Goal: Complete application form: Complete application form

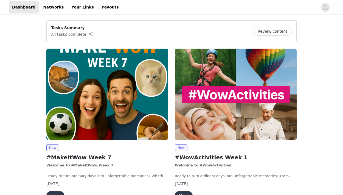
click at [113, 109] on img at bounding box center [107, 93] width 122 height 91
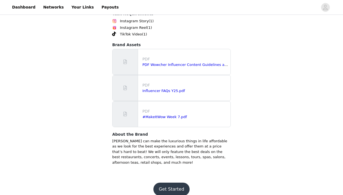
scroll to position [392, 0]
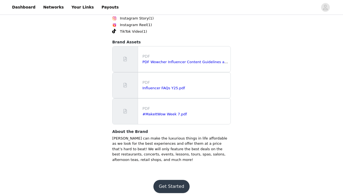
click at [167, 183] on button "Get Started" at bounding box center [171, 185] width 36 height 13
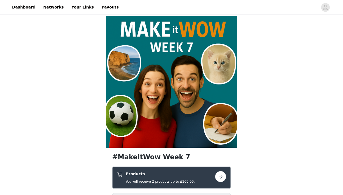
scroll to position [15, 0]
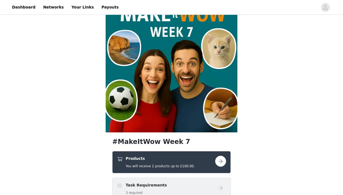
click at [219, 161] on button "button" at bounding box center [220, 160] width 11 height 11
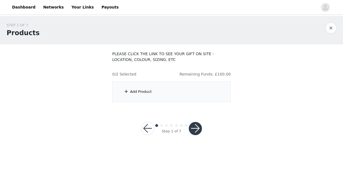
click at [127, 90] on span at bounding box center [125, 91] width 5 height 7
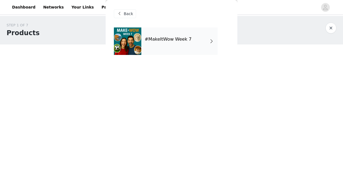
click at [170, 38] on h4 "#MakeItWow Week 7" at bounding box center [167, 39] width 47 height 5
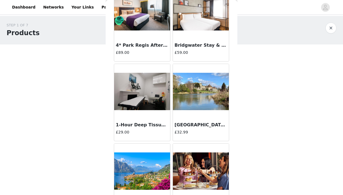
scroll to position [47, 0]
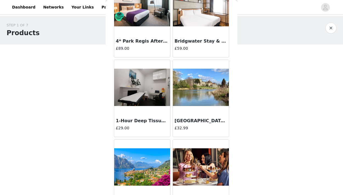
click at [140, 121] on h3 "1-Hour Deep Tissue Massage ([DATE])" at bounding box center [142, 120] width 53 height 7
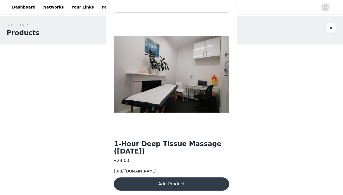
scroll to position [0, 0]
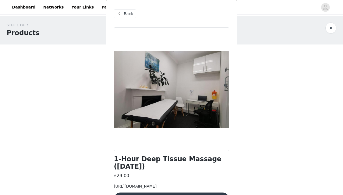
click at [132, 14] on span "Back" at bounding box center [128, 14] width 9 height 6
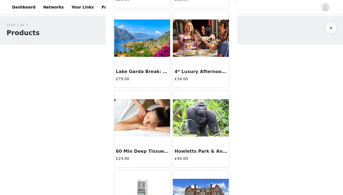
scroll to position [202, 0]
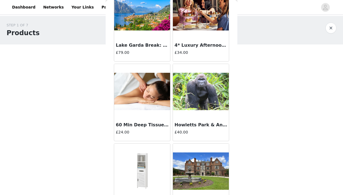
click at [158, 43] on h3 "Lake Garda Break: B&B ([DATE])" at bounding box center [142, 45] width 53 height 7
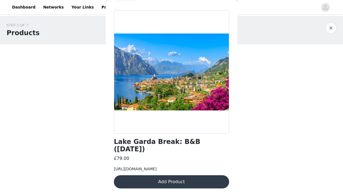
scroll to position [21, 0]
drag, startPoint x: 212, startPoint y: 168, endPoint x: 108, endPoint y: 156, distance: 104.6
click at [108, 156] on div "Back Lake Garda Break: B&B (1 Oct) £79.00 https://www.wowcher.co.uk/deal/%7C%7C…" at bounding box center [171, 97] width 132 height 195
copy span "https://www.wowcher.co.uk/deal/%7C%7Ctravel/%7C%7Ceuropean-city-breaks/%7C%7Cla…"
click at [98, 107] on div "STEP 1 OF 7 Products PLEASE CLICK THE LINK TO SEE YOUR GIFT ON SITE - LOCATION,…" at bounding box center [171, 62] width 343 height 93
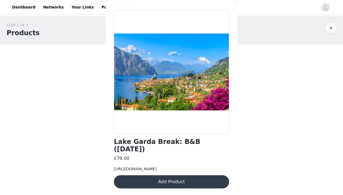
click at [333, 26] on button "button" at bounding box center [330, 27] width 11 height 11
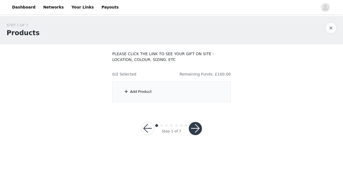
click at [135, 96] on div "Add Product" at bounding box center [171, 91] width 118 height 21
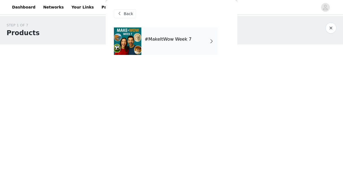
click at [156, 49] on div "#MakeItWow Week 7" at bounding box center [179, 40] width 76 height 27
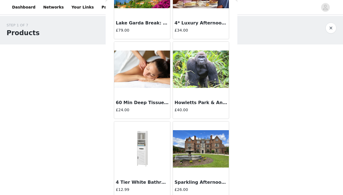
scroll to position [230, 0]
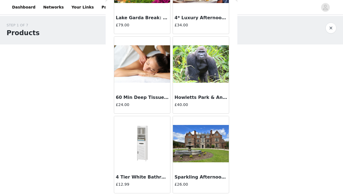
click at [149, 63] on img at bounding box center [142, 64] width 56 height 38
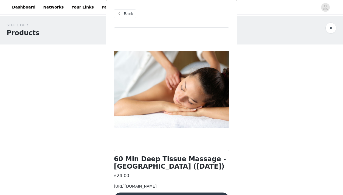
scroll to position [4, 0]
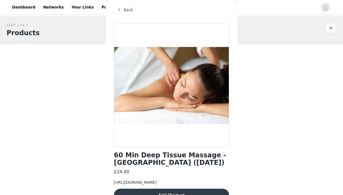
click at [131, 9] on span "Back" at bounding box center [128, 10] width 9 height 6
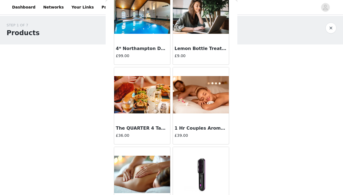
scroll to position [460, 0]
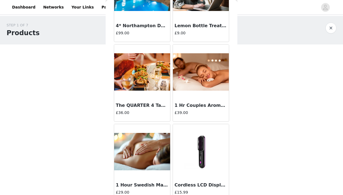
click at [198, 77] on img at bounding box center [201, 72] width 56 height 38
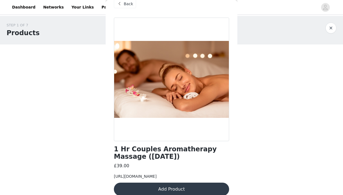
scroll to position [0, 0]
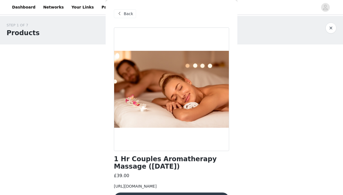
click at [124, 12] on span "Back" at bounding box center [128, 14] width 9 height 6
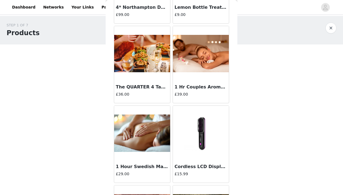
scroll to position [508, 0]
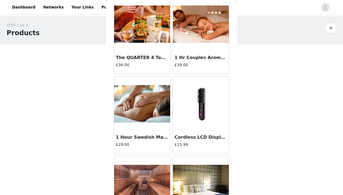
click at [142, 103] on img at bounding box center [142, 104] width 56 height 38
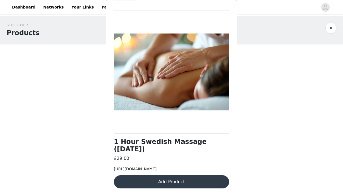
scroll to position [0, 0]
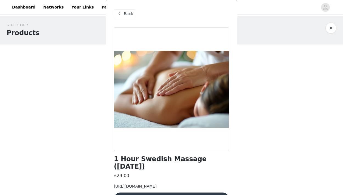
click at [124, 15] on span "Back" at bounding box center [128, 14] width 9 height 6
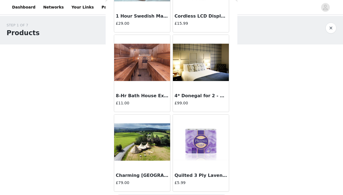
scroll to position [644, 0]
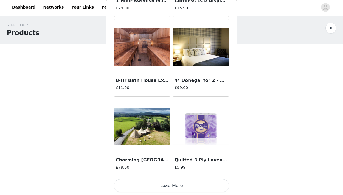
click at [158, 183] on button "Load More" at bounding box center [171, 185] width 115 height 13
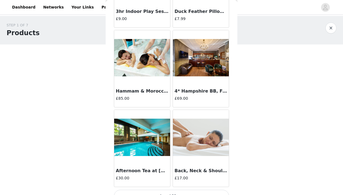
scroll to position [1439, 0]
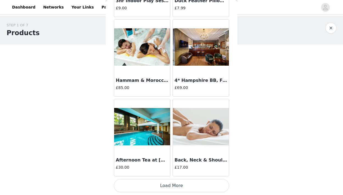
click at [178, 184] on button "Load More" at bounding box center [171, 185] width 115 height 13
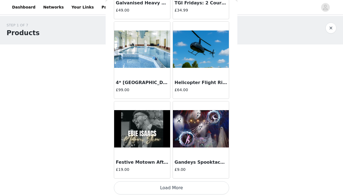
scroll to position [2233, 0]
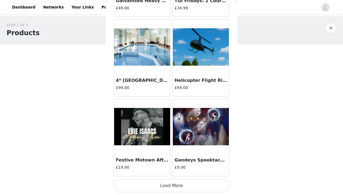
click at [165, 184] on button "Load More" at bounding box center [171, 185] width 115 height 13
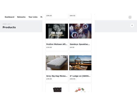
scroll to position [2320, 0]
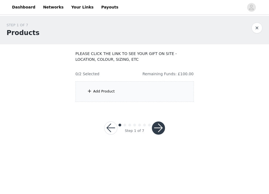
click at [109, 93] on div "Add Product" at bounding box center [104, 91] width 22 height 5
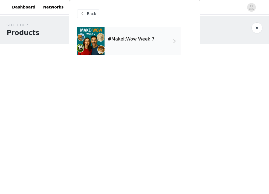
click at [130, 44] on div "#MakeItWow Week 7" at bounding box center [143, 40] width 76 height 27
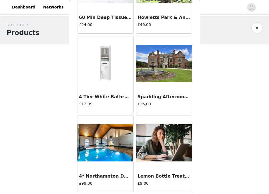
scroll to position [644, 0]
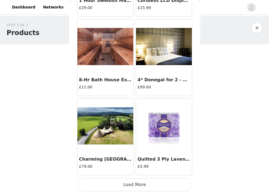
click at [140, 184] on button "Load More" at bounding box center [134, 184] width 115 height 13
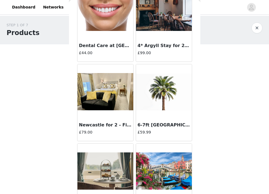
scroll to position [1439, 0]
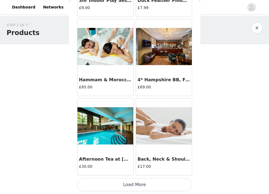
click at [141, 187] on button "Load More" at bounding box center [134, 184] width 115 height 13
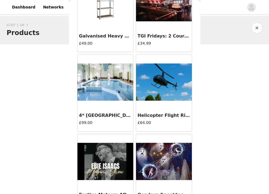
scroll to position [2233, 0]
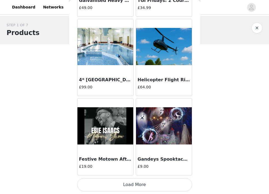
click at [141, 185] on button "Load More" at bounding box center [134, 184] width 115 height 13
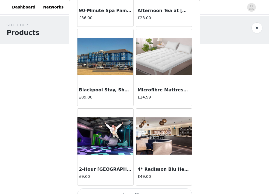
scroll to position [3028, 0]
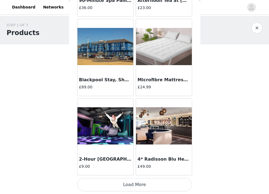
click at [140, 187] on button "Load More" at bounding box center [134, 184] width 115 height 13
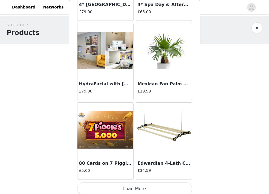
scroll to position [3823, 0]
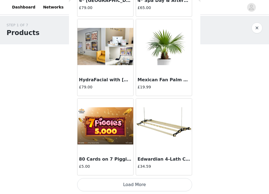
click at [136, 183] on button "Load More" at bounding box center [134, 184] width 115 height 13
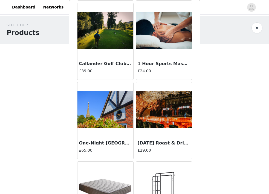
scroll to position [4236, 0]
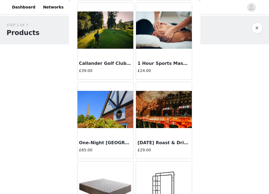
click at [243, 47] on div "STEP 1 OF 7 Products PLEASE CLICK THE LINK TO SEE YOUR GIFT ON SITE - LOCATION,…" at bounding box center [134, 62] width 269 height 93
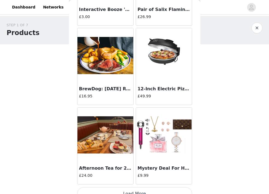
scroll to position [4617, 0]
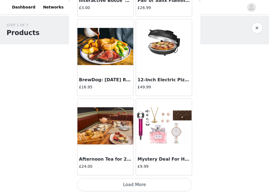
click at [142, 184] on button "Load More" at bounding box center [134, 184] width 115 height 13
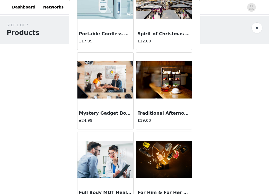
scroll to position [5412, 0]
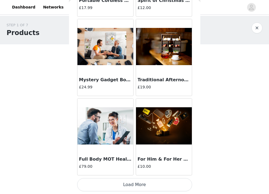
click at [135, 188] on button "Load More" at bounding box center [134, 184] width 115 height 13
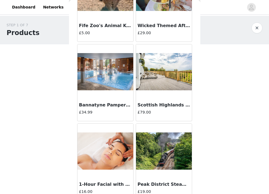
scroll to position [6207, 0]
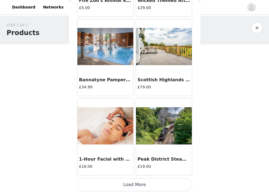
click at [138, 185] on button "Load More" at bounding box center [134, 184] width 115 height 13
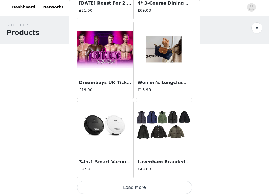
scroll to position [7001, 0]
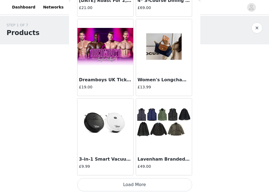
click at [135, 186] on button "Load More" at bounding box center [134, 184] width 115 height 13
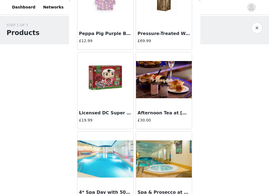
scroll to position [7796, 0]
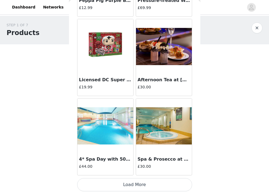
click at [130, 187] on button "Load More" at bounding box center [134, 184] width 115 height 13
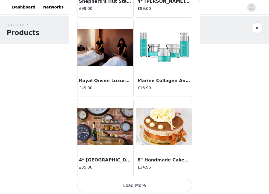
scroll to position [8591, 0]
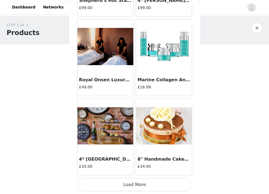
click at [134, 187] on button "Load More" at bounding box center [134, 184] width 115 height 13
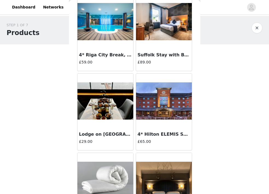
scroll to position [9385, 0]
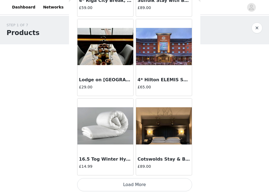
click at [141, 185] on button "Load More" at bounding box center [134, 184] width 115 height 13
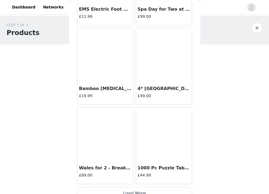
scroll to position [10180, 0]
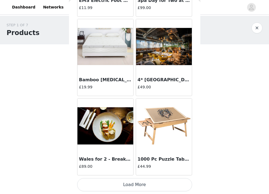
click at [137, 187] on button "Load More" at bounding box center [134, 184] width 115 height 13
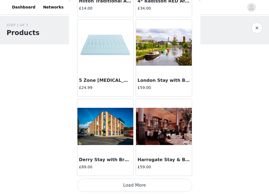
scroll to position [10974, 0]
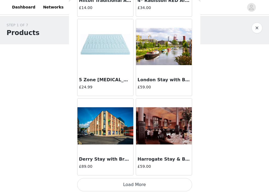
click at [135, 183] on button "Load More" at bounding box center [134, 184] width 115 height 13
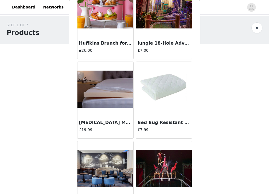
scroll to position [11769, 0]
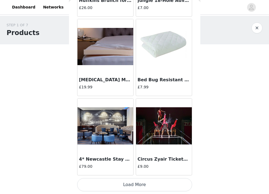
click at [135, 183] on button "Load More" at bounding box center [134, 184] width 115 height 13
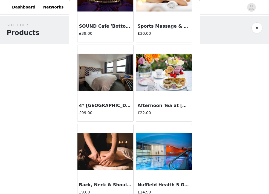
scroll to position [12564, 0]
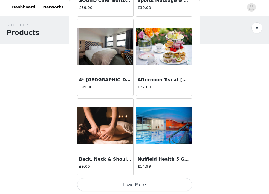
click at [140, 185] on button "Load More" at bounding box center [134, 184] width 115 height 13
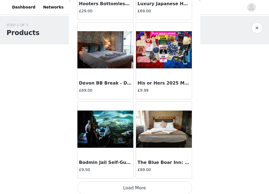
scroll to position [13358, 0]
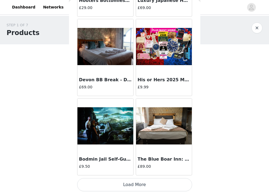
click at [147, 188] on button "Load More" at bounding box center [134, 184] width 115 height 13
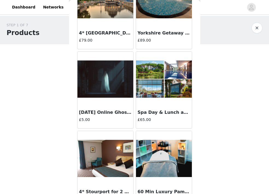
scroll to position [14153, 0]
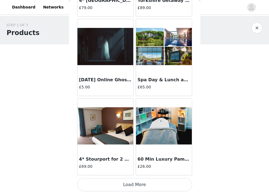
click at [140, 184] on button "Load More" at bounding box center [134, 184] width 115 height 13
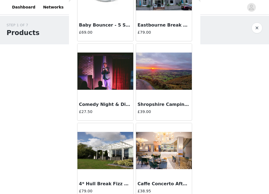
scroll to position [14948, 0]
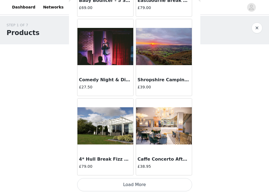
click at [137, 187] on button "Load More" at bounding box center [134, 184] width 115 height 13
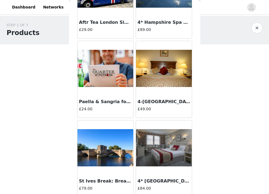
scroll to position [15742, 0]
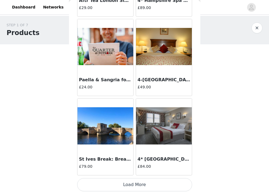
click at [141, 187] on button "Load More" at bounding box center [134, 184] width 115 height 13
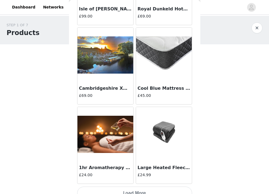
scroll to position [16537, 0]
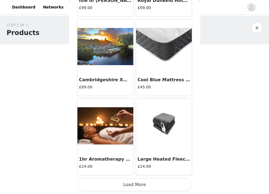
click at [137, 184] on button "Load More" at bounding box center [134, 184] width 115 height 13
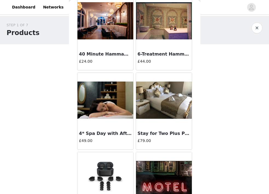
scroll to position [16015, 0]
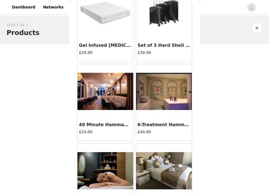
click at [259, 29] on button "button" at bounding box center [257, 27] width 11 height 11
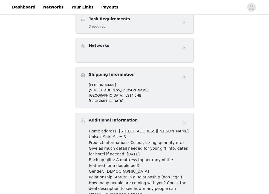
scroll to position [162, 0]
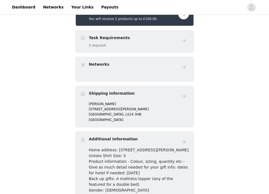
click at [119, 73] on div "Networks" at bounding box center [135, 69] width 118 height 25
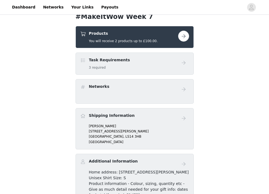
scroll to position [136, 0]
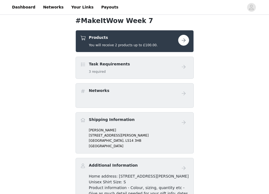
click at [188, 41] on button "button" at bounding box center [183, 40] width 11 height 11
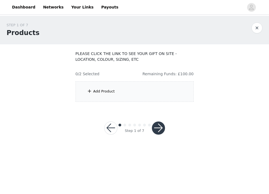
click at [132, 93] on div "Add Product" at bounding box center [135, 91] width 118 height 21
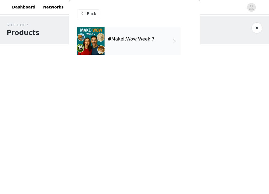
click at [140, 42] on h4 "#MakeItWow Week 7" at bounding box center [131, 39] width 47 height 5
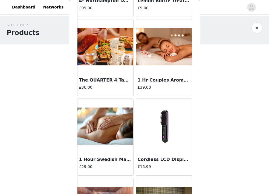
scroll to position [644, 0]
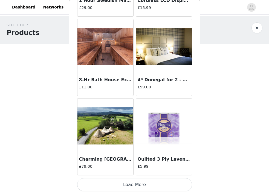
click at [136, 184] on button "Load More" at bounding box center [134, 184] width 115 height 13
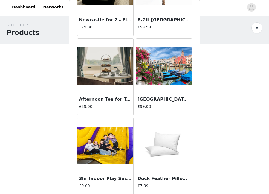
scroll to position [1439, 0]
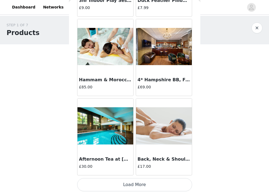
click at [135, 185] on button "Load More" at bounding box center [134, 184] width 115 height 13
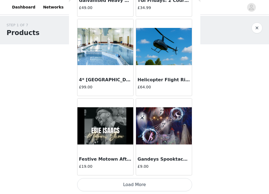
click at [143, 183] on button "Load More" at bounding box center [134, 184] width 115 height 13
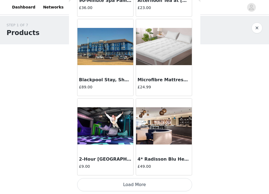
click at [138, 181] on button "Load More" at bounding box center [134, 184] width 115 height 13
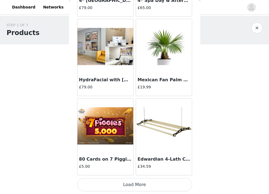
click at [133, 182] on button "Load More" at bounding box center [134, 184] width 115 height 13
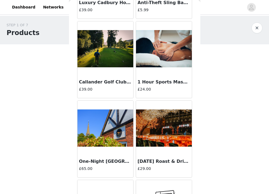
scroll to position [4617, 0]
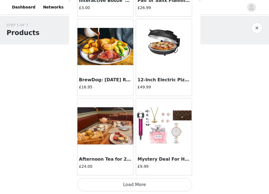
click at [132, 181] on button "Load More" at bounding box center [134, 184] width 115 height 13
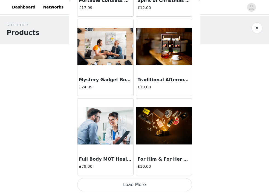
click at [137, 182] on button "Load More" at bounding box center [134, 184] width 115 height 13
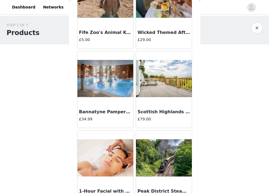
scroll to position [6207, 0]
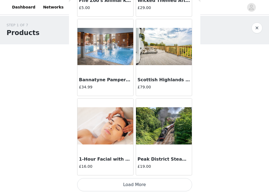
click at [135, 181] on button "Load More" at bounding box center [134, 184] width 115 height 13
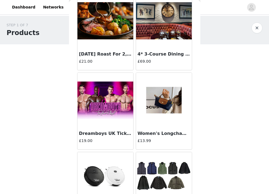
scroll to position [7001, 0]
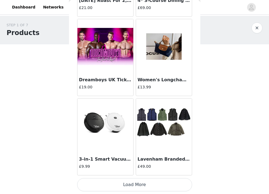
click at [135, 182] on button "Load More" at bounding box center [134, 184] width 115 height 13
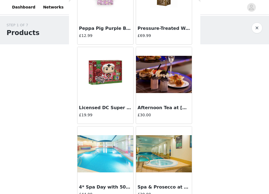
scroll to position [7796, 0]
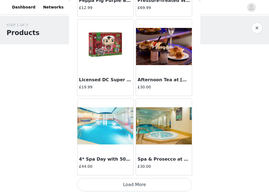
click at [135, 182] on button "Load More" at bounding box center [134, 184] width 115 height 13
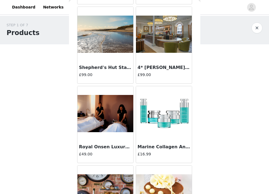
scroll to position [8591, 0]
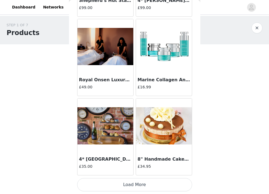
click at [135, 182] on button "Load More" at bounding box center [134, 184] width 115 height 13
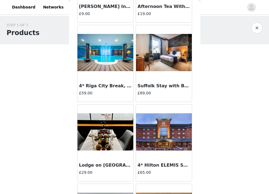
scroll to position [9385, 0]
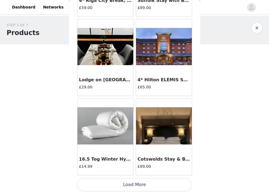
click at [135, 183] on button "Load More" at bounding box center [134, 184] width 115 height 13
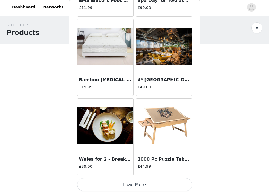
click at [136, 186] on button "Load More" at bounding box center [134, 184] width 115 height 13
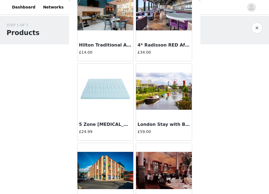
scroll to position [10974, 0]
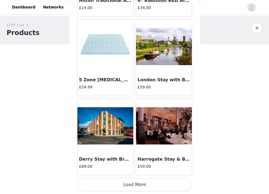
click at [136, 187] on button "Load More" at bounding box center [134, 184] width 115 height 13
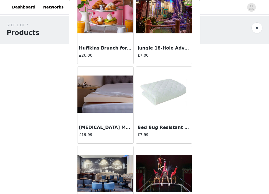
scroll to position [11769, 0]
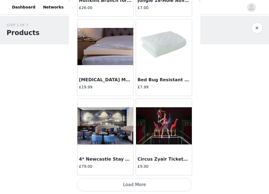
click at [139, 184] on button "Load More" at bounding box center [134, 184] width 115 height 13
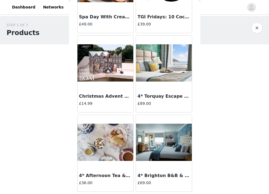
scroll to position [11354, 0]
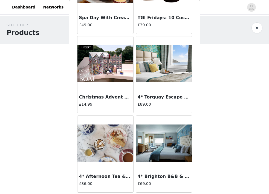
click at [103, 78] on img at bounding box center [106, 64] width 56 height 38
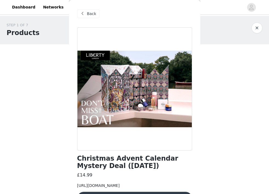
scroll to position [35, 0]
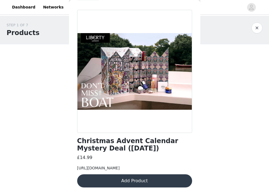
click at [144, 182] on button "Add Product" at bounding box center [134, 181] width 115 height 13
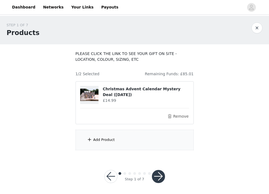
click at [140, 137] on div "Add Product" at bounding box center [135, 140] width 118 height 21
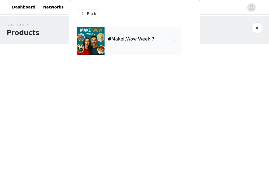
click at [147, 45] on div "#MakeItWow Week 7" at bounding box center [143, 40] width 76 height 27
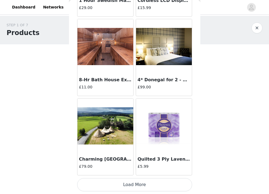
scroll to position [2, 0]
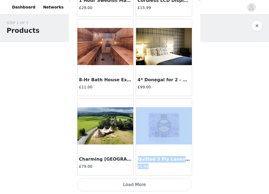
click at [128, 183] on button "Load More" at bounding box center [134, 184] width 115 height 13
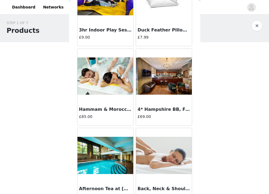
scroll to position [1439, 0]
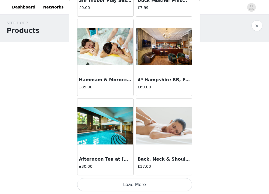
click at [146, 188] on button "Load More" at bounding box center [134, 184] width 115 height 13
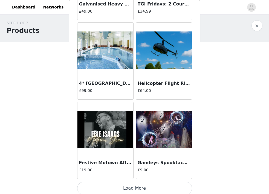
scroll to position [2233, 0]
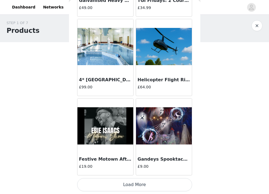
click at [145, 187] on button "Load More" at bounding box center [134, 184] width 115 height 13
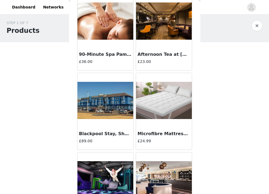
scroll to position [3028, 0]
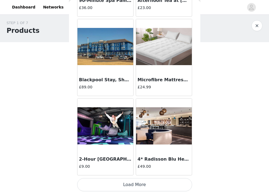
click at [140, 188] on button "Load More" at bounding box center [134, 184] width 115 height 13
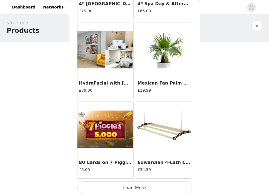
scroll to position [3823, 0]
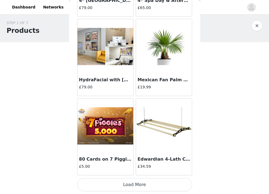
click at [141, 190] on button "Load More" at bounding box center [134, 184] width 115 height 13
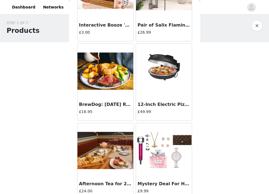
scroll to position [4617, 0]
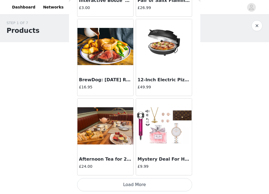
click at [146, 184] on button "Load More" at bounding box center [134, 184] width 115 height 13
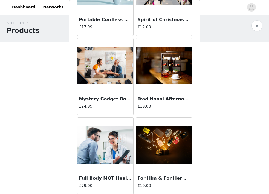
scroll to position [5412, 0]
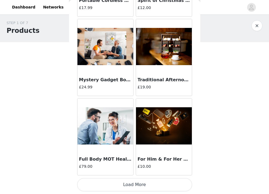
click at [140, 188] on button "Load More" at bounding box center [134, 184] width 115 height 13
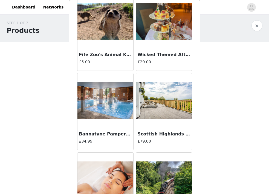
scroll to position [6207, 0]
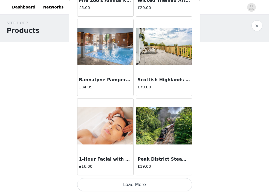
click at [137, 185] on button "Load More" at bounding box center [134, 184] width 115 height 13
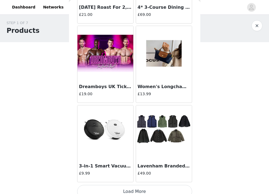
scroll to position [7001, 0]
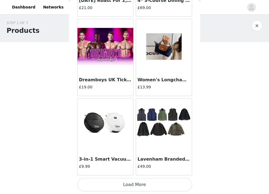
click at [138, 186] on button "Load More" at bounding box center [134, 184] width 115 height 13
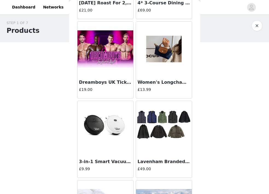
scroll to position [7002, 0]
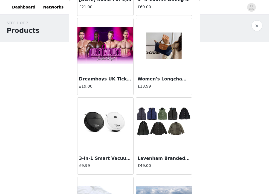
click at [154, 78] on h3 "Women's Longchamp Inspired Mini Tote Bag ([DATE])" at bounding box center [164, 79] width 53 height 7
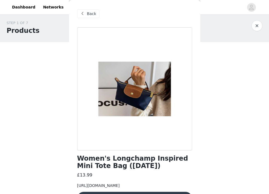
scroll to position [35, 0]
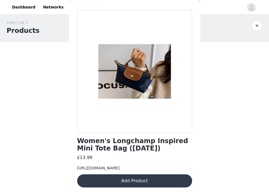
click at [137, 182] on button "Add Product" at bounding box center [134, 181] width 115 height 13
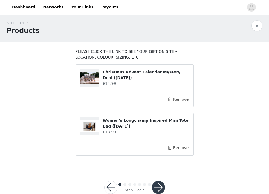
click at [161, 189] on button "button" at bounding box center [158, 187] width 13 height 13
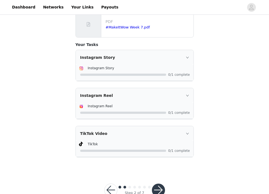
scroll to position [187, 0]
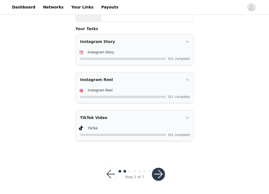
click at [158, 172] on button "button" at bounding box center [158, 174] width 13 height 13
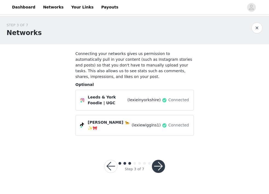
click at [163, 166] on button "button" at bounding box center [158, 166] width 13 height 13
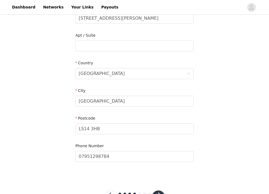
scroll to position [152, 0]
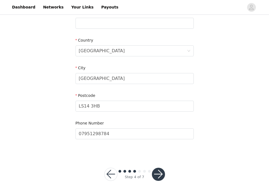
click at [164, 175] on button "button" at bounding box center [158, 174] width 13 height 13
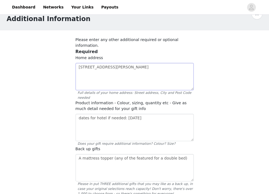
scroll to position [16, 0]
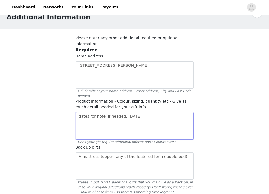
click at [145, 112] on textarea "dates for hotel if needed: [DATE]" at bounding box center [135, 125] width 118 height 27
drag, startPoint x: 153, startPoint y: 109, endPoint x: 73, endPoint y: 109, distance: 79.7
click at [76, 112] on textarea "dates for hotel if needed: [DATE]" at bounding box center [135, 125] width 118 height 27
drag, startPoint x: 107, startPoint y: 112, endPoint x: 89, endPoint y: 111, distance: 17.3
click at [89, 112] on textarea "BAG: Colour:" at bounding box center [135, 125] width 118 height 27
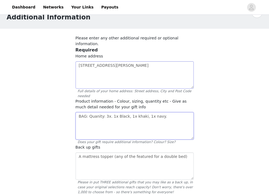
scroll to position [37, 0]
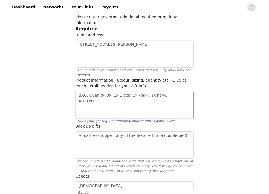
drag, startPoint x: 96, startPoint y: 96, endPoint x: 81, endPoint y: 95, distance: 14.6
click at [81, 95] on textarea "BAG: Quanity: 3x. 1x Black, 1x khaki, 1x navy. ADVENT." at bounding box center [135, 104] width 118 height 27
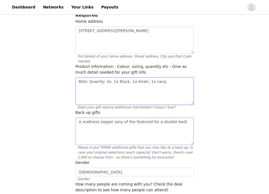
type textarea "BAG: Quanity: 3x. 1x Black, 1x khaki, 1x navy."
drag, startPoint x: 180, startPoint y: 118, endPoint x: 70, endPoint y: 119, distance: 109.9
click at [76, 119] on textarea "A mattress topper (any of the featured for a double bed)" at bounding box center [135, 131] width 118 height 27
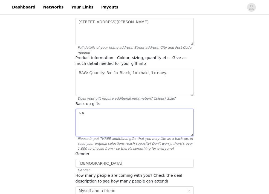
scroll to position [60, 0]
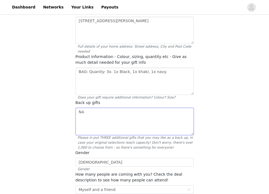
type textarea "NA"
click at [57, 129] on div "STEP 5 OF 7 Additional Information Please enter any other additional required o…" at bounding box center [134, 111] width 269 height 311
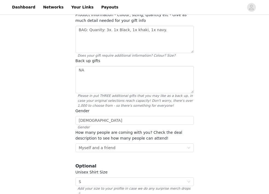
scroll to position [103, 0]
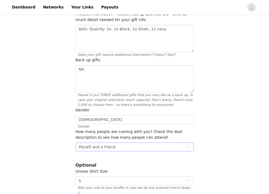
click at [122, 143] on div "Select Myself and a friend" at bounding box center [133, 147] width 108 height 8
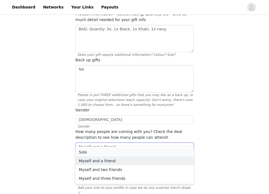
click at [99, 154] on li "Solo" at bounding box center [135, 152] width 118 height 9
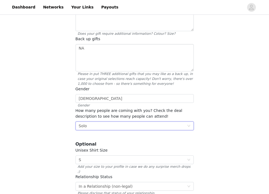
scroll to position [161, 0]
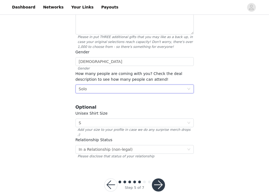
click at [159, 179] on button "button" at bounding box center [158, 185] width 13 height 13
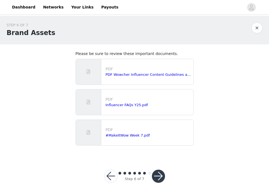
click at [155, 178] on button "button" at bounding box center [158, 176] width 13 height 13
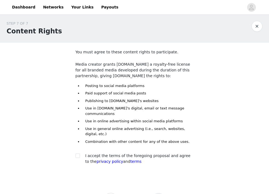
scroll to position [16, 0]
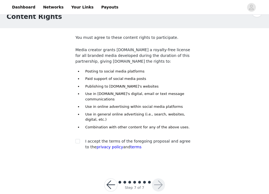
click at [71, 76] on section "You must agree to these content rights to participate. Media creator grants [DO…" at bounding box center [135, 97] width 132 height 138
click at [145, 79] on li "Paid support of social media posts" at bounding box center [138, 78] width 112 height 5
click at [76, 144] on span at bounding box center [78, 141] width 4 height 4
click at [76, 143] on input "checkbox" at bounding box center [78, 141] width 4 height 4
checkbox input "true"
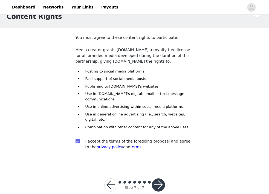
click at [161, 183] on button "button" at bounding box center [158, 185] width 13 height 13
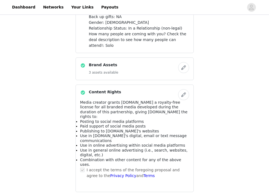
scroll to position [444, 0]
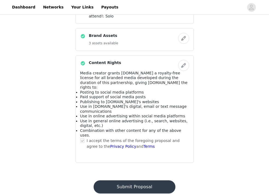
click at [128, 181] on button "Submit Proposal" at bounding box center [135, 187] width 82 height 13
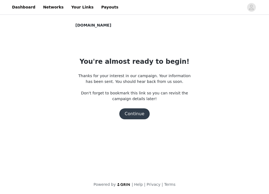
scroll to position [0, 0]
click at [135, 115] on button "Continue" at bounding box center [134, 114] width 31 height 11
